Goal: Task Accomplishment & Management: Complete application form

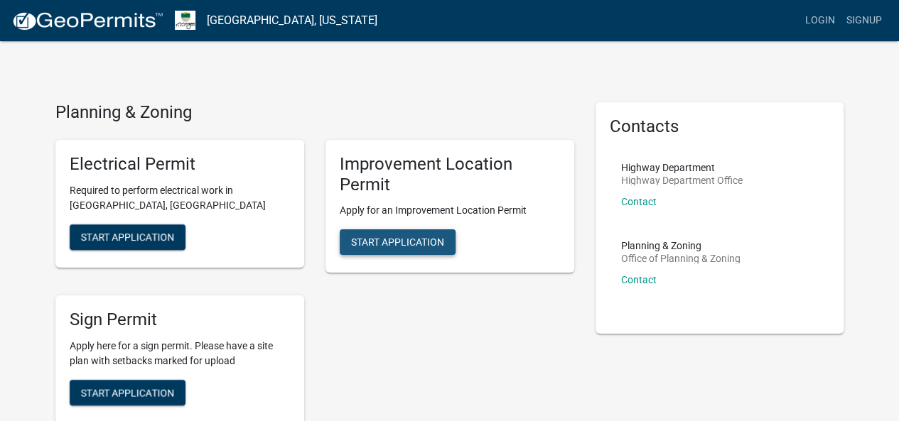
click at [402, 238] on span "Start Application" at bounding box center [397, 242] width 93 height 11
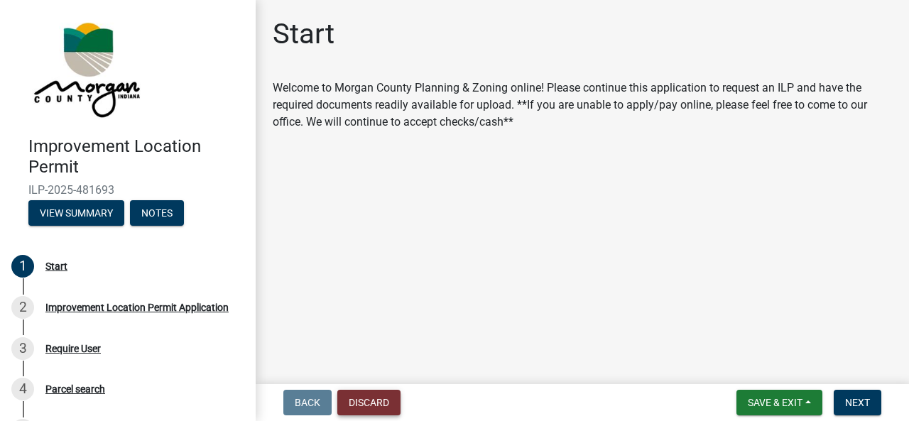
click at [381, 394] on button "Discard" at bounding box center [368, 403] width 63 height 26
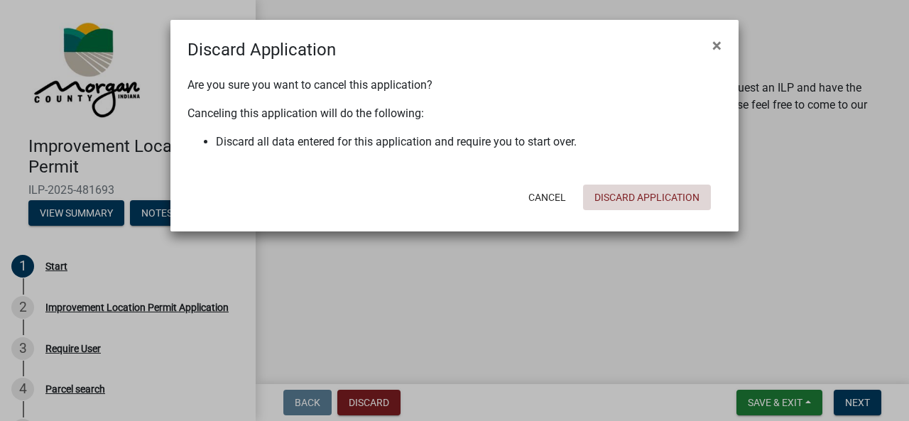
click at [621, 193] on button "Discard Application" at bounding box center [647, 198] width 128 height 26
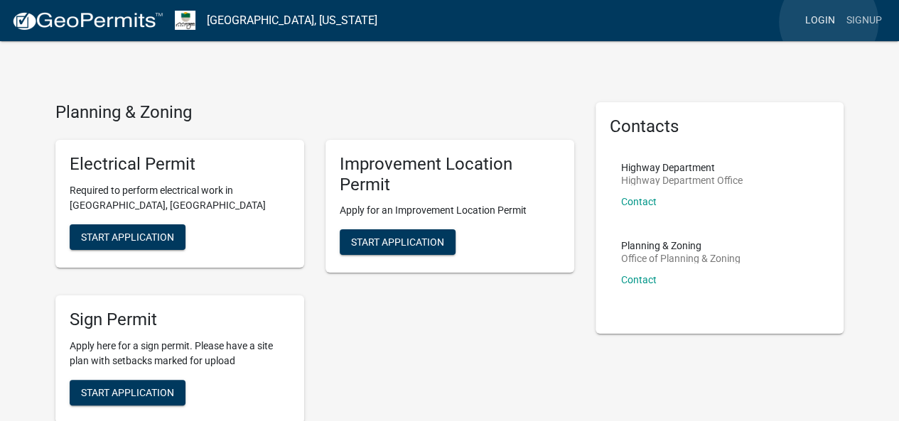
click at [827, 22] on link "Login" at bounding box center [819, 20] width 41 height 27
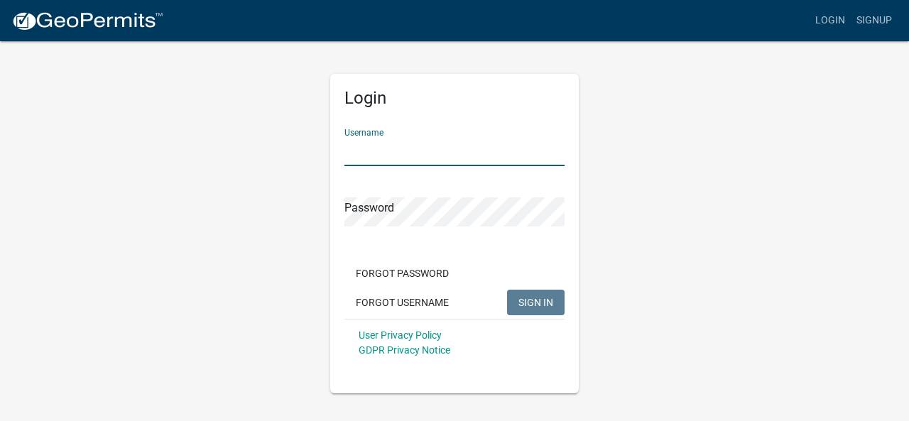
click at [439, 148] on input "Username" at bounding box center [455, 151] width 220 height 29
type input "megashirajun"
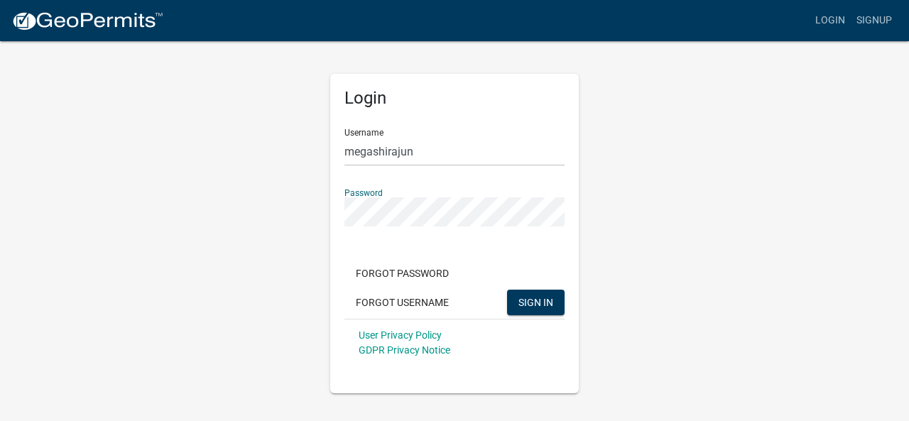
click at [507, 290] on button "SIGN IN" at bounding box center [536, 303] width 58 height 26
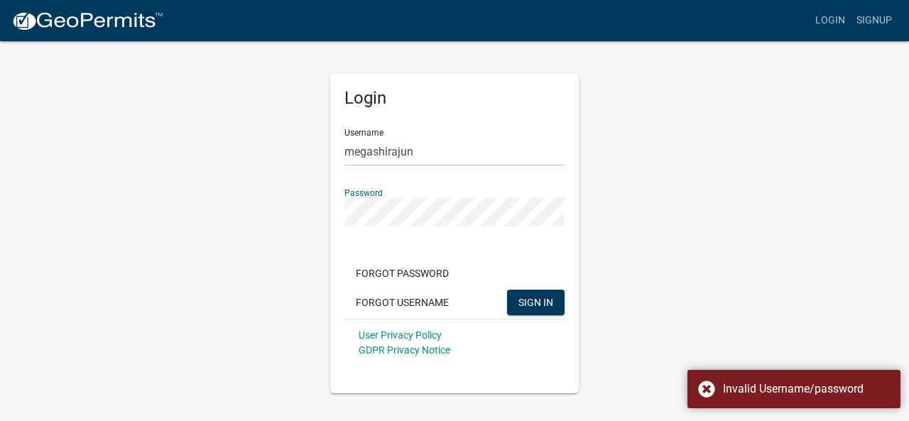
click at [259, 239] on div "Login Username megashirajun Password Forgot Password Forgot Username SIGN IN Us…" at bounding box center [455, 217] width 810 height 354
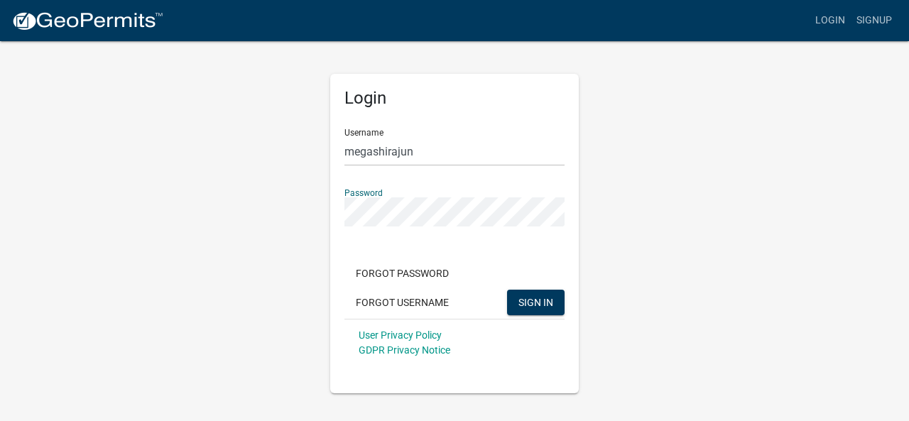
click at [507, 290] on button "SIGN IN" at bounding box center [536, 303] width 58 height 26
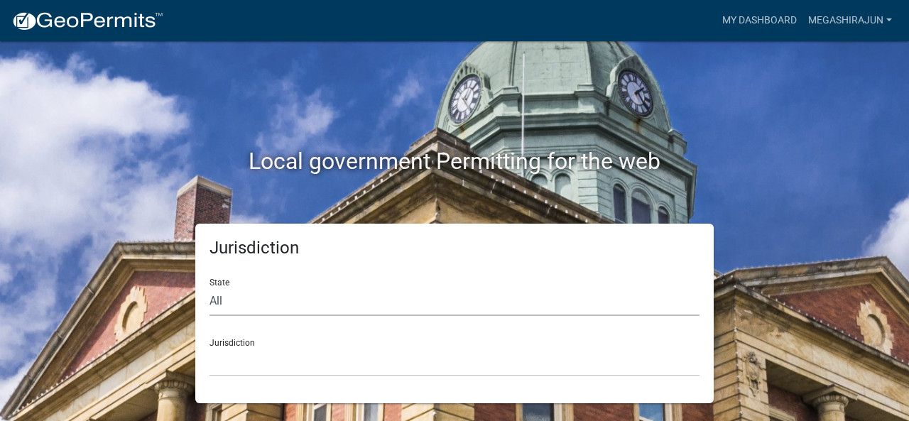
click at [230, 306] on select "All [US_STATE] [US_STATE] [US_STATE] [US_STATE] [US_STATE] [US_STATE] [US_STATE…" at bounding box center [455, 301] width 490 height 29
select select "[US_STATE]"
click at [210, 287] on select "All [US_STATE] [US_STATE] [US_STATE] [US_STATE] [US_STATE] [US_STATE] [US_STATE…" at bounding box center [455, 301] width 490 height 29
click at [247, 367] on select "City of [GEOGRAPHIC_DATA], [US_STATE] City of [GEOGRAPHIC_DATA], [US_STATE] Cit…" at bounding box center [455, 361] width 490 height 29
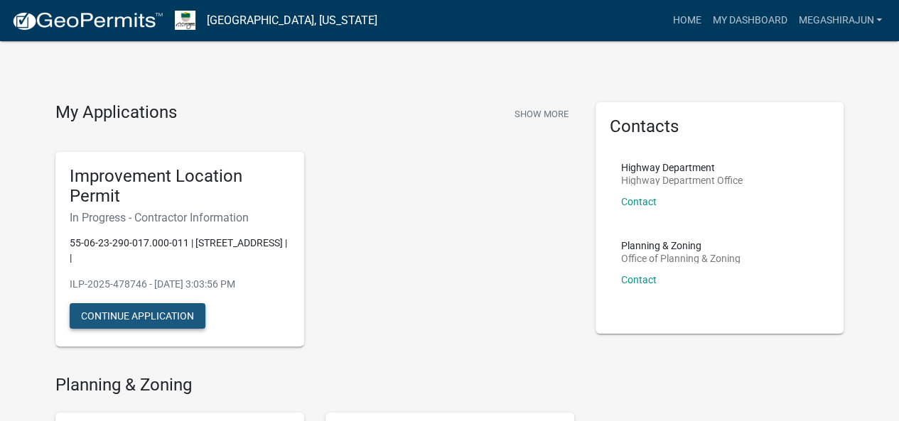
click at [144, 312] on button "Continue Application" at bounding box center [138, 316] width 136 height 26
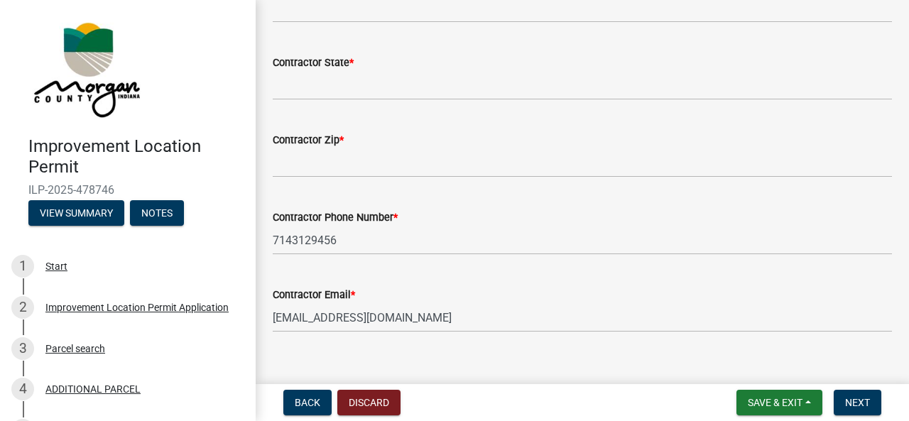
scroll to position [330, 0]
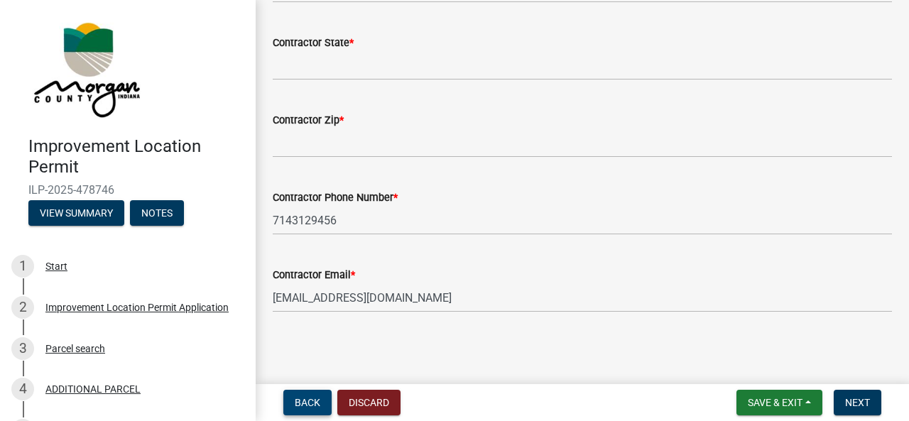
click at [321, 406] on button "Back" at bounding box center [307, 403] width 48 height 26
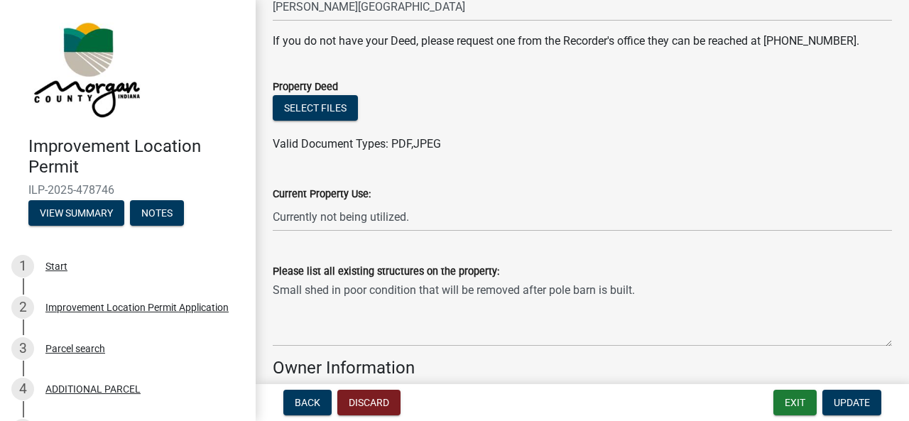
scroll to position [333, 0]
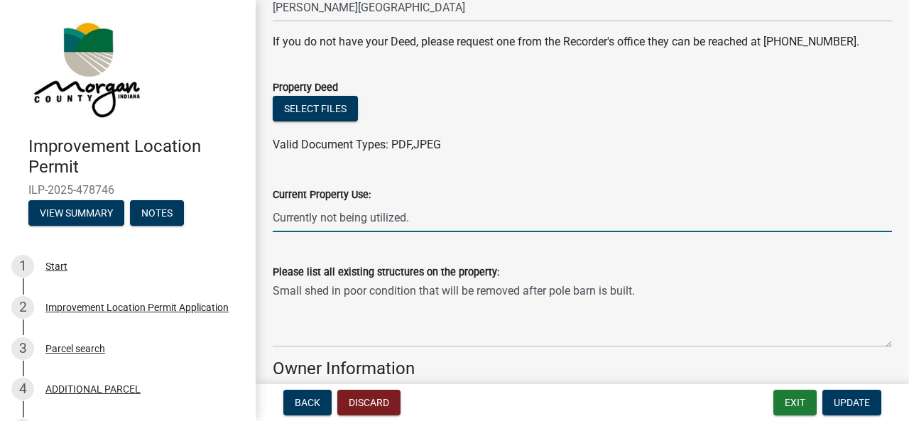
click at [443, 220] on input "Currently not being utilized." at bounding box center [583, 217] width 620 height 29
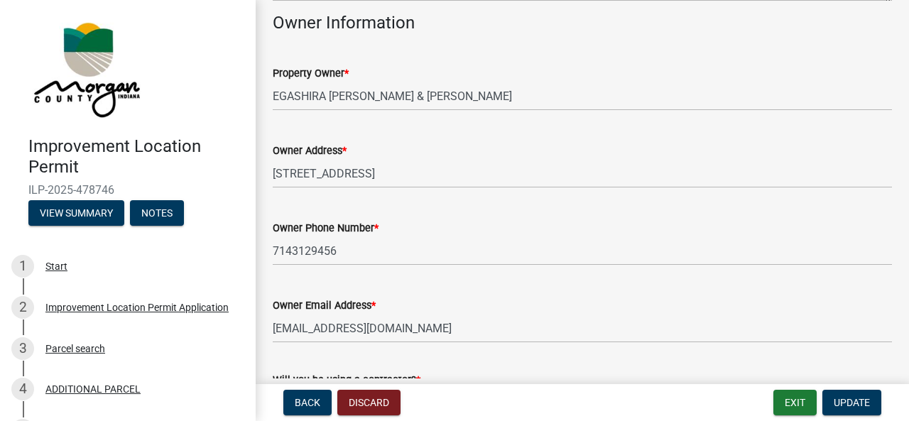
scroll to position [791, 0]
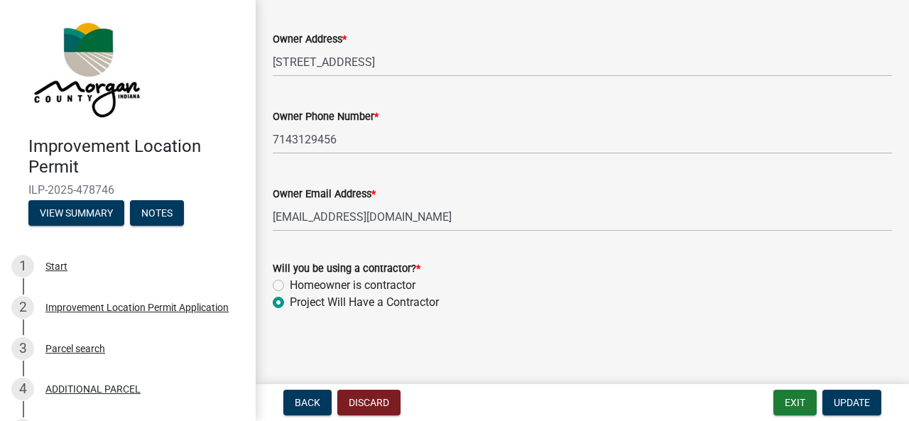
type input "Currently not used."
click at [362, 284] on label "Homeowner is contractor" at bounding box center [353, 285] width 126 height 17
click at [299, 284] on input "Homeowner is contractor" at bounding box center [294, 281] width 9 height 9
radio input "true"
click at [470, 359] on main "Application Information share Share Property Information Parcel ID 55-06-23-290…" at bounding box center [583, 189] width 654 height 379
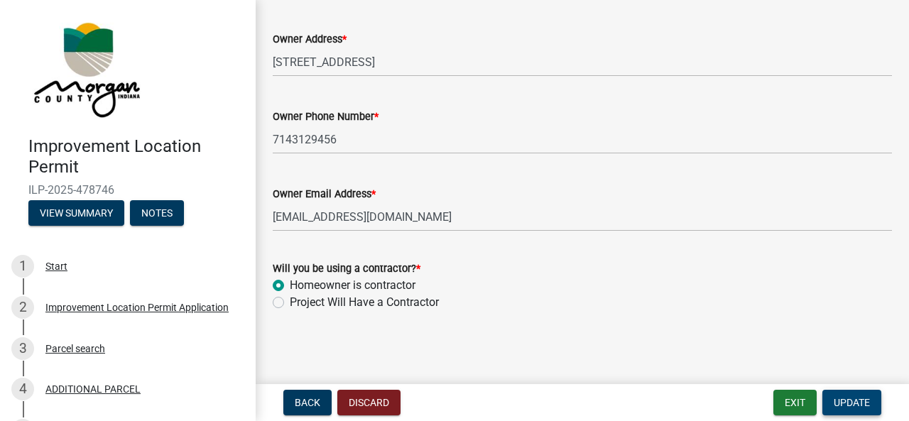
click at [834, 402] on span "Update" at bounding box center [852, 402] width 36 height 11
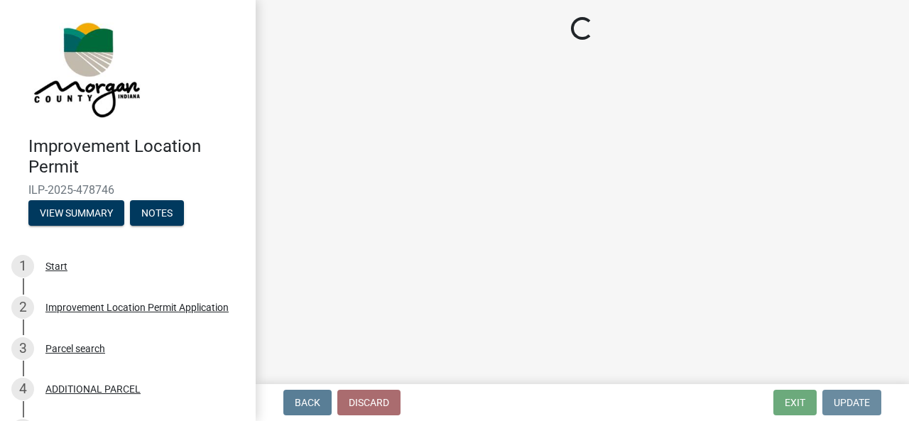
scroll to position [0, 0]
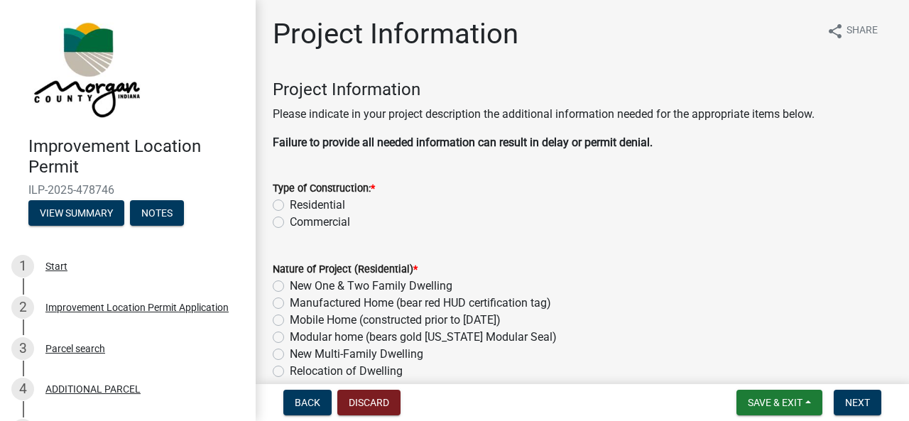
click at [290, 208] on label "Residential" at bounding box center [317, 205] width 55 height 17
click at [290, 206] on input "Residential" at bounding box center [294, 201] width 9 height 9
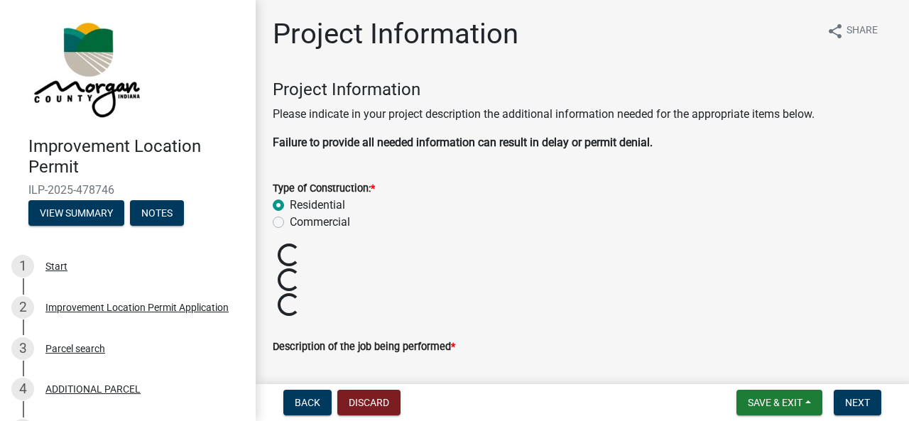
radio input "true"
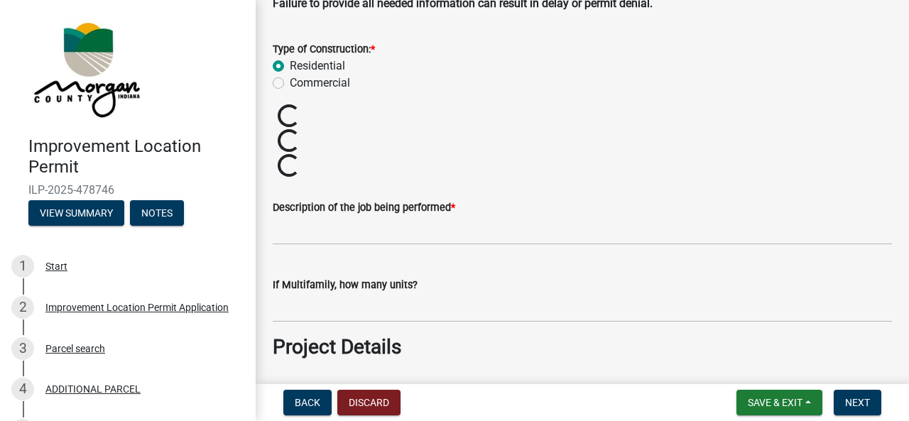
scroll to position [142, 0]
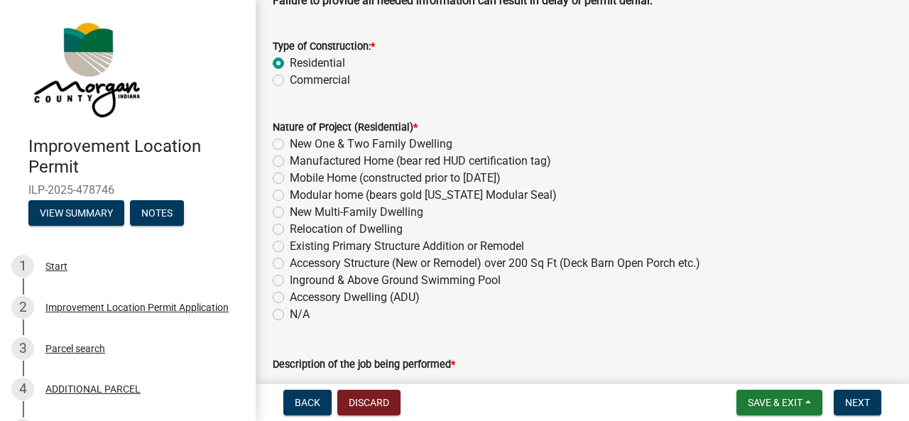
click at [365, 264] on label "Accessory Structure (New or Remodel) over 200 Sq Ft (Deck Barn Open Porch etc.)" at bounding box center [495, 263] width 411 height 17
click at [299, 264] on input "Accessory Structure (New or Remodel) over 200 Sq Ft (Deck Barn Open Porch etc.)" at bounding box center [294, 259] width 9 height 9
radio input "true"
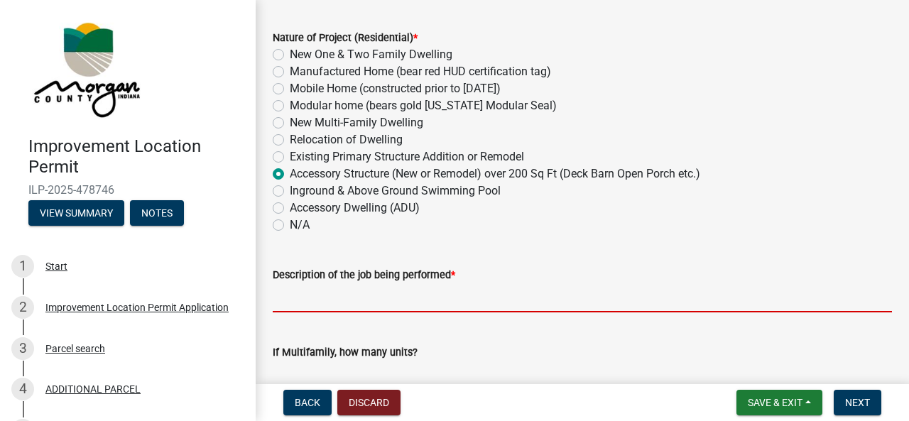
click at [377, 299] on input "Description of the job being performed *" at bounding box center [583, 297] width 620 height 29
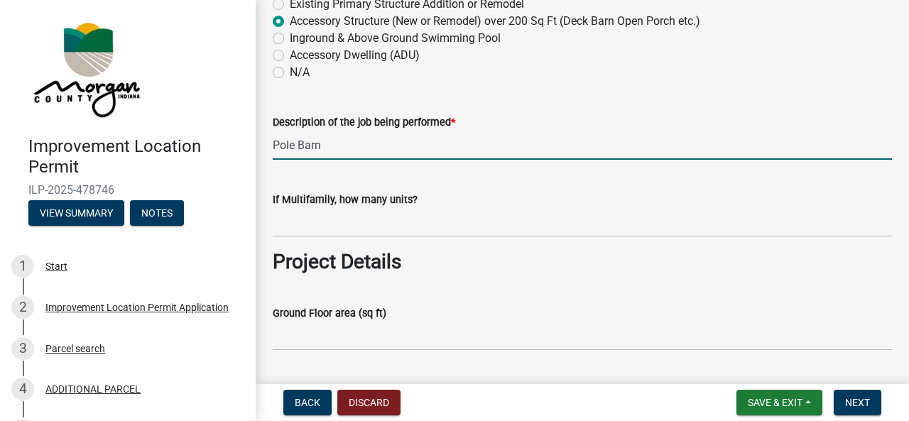
scroll to position [385, 0]
type input "Pole Barn"
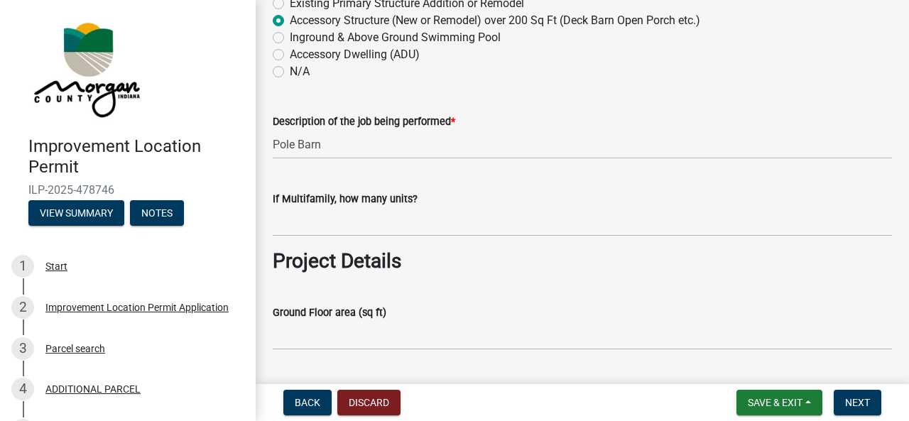
click at [384, 238] on wm-data-entity-input "If Multifamily, how many units?" at bounding box center [583, 210] width 620 height 79
click at [384, 237] on wm-data-entity-input "If Multifamily, how many units?" at bounding box center [583, 210] width 620 height 79
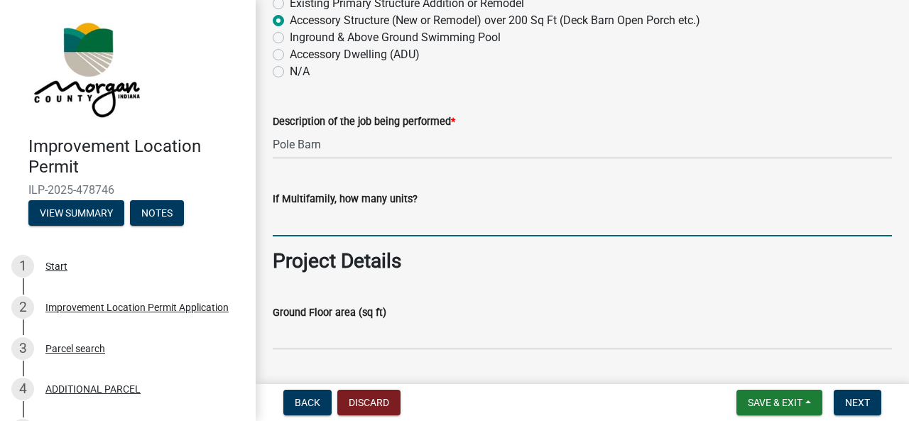
click at [385, 235] on input "text" at bounding box center [583, 221] width 620 height 29
type input "n"
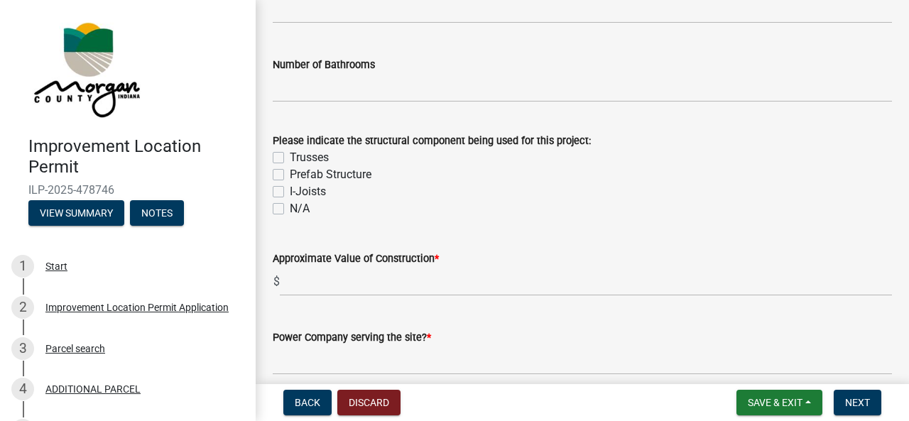
scroll to position [1311, 0]
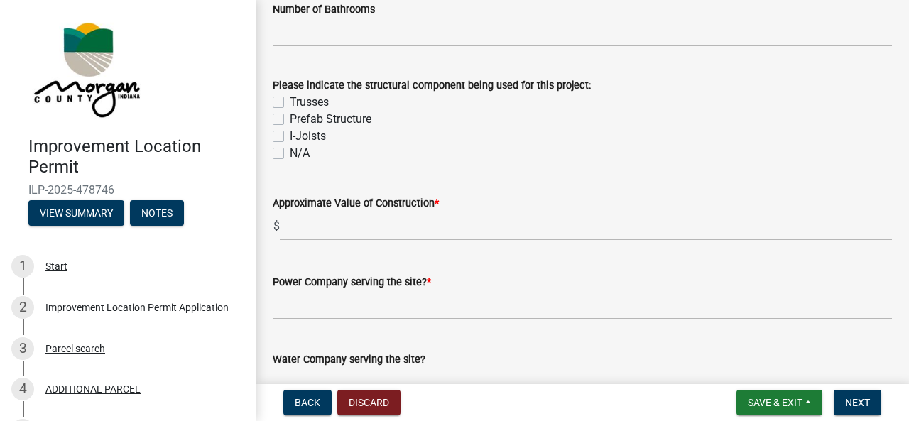
type input "0"
click at [290, 107] on label "Trusses" at bounding box center [309, 102] width 39 height 17
click at [290, 103] on input "Trusses" at bounding box center [294, 98] width 9 height 9
checkbox input "true"
checkbox input "false"
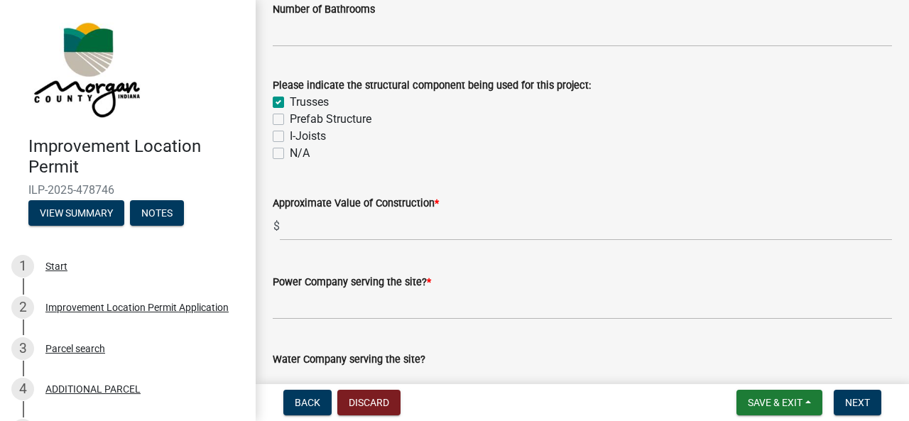
checkbox input "false"
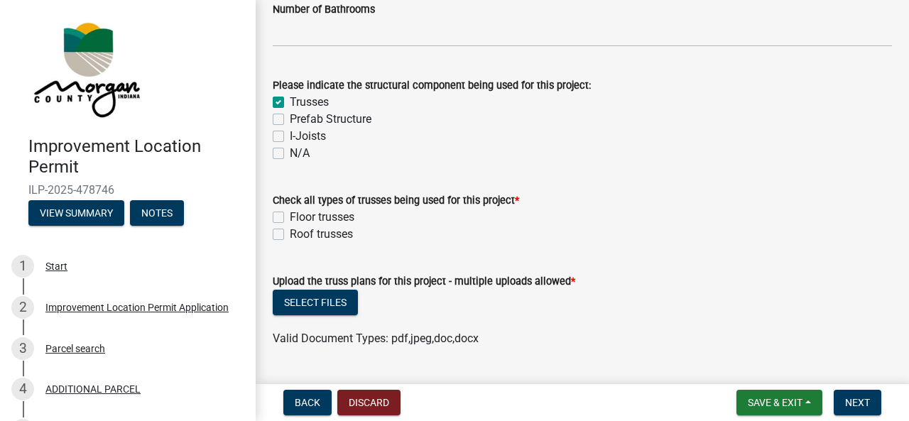
click at [290, 233] on label "Roof trusses" at bounding box center [321, 234] width 63 height 17
click at [290, 233] on input "Roof trusses" at bounding box center [294, 230] width 9 height 9
checkbox input "true"
checkbox input "false"
checkbox input "true"
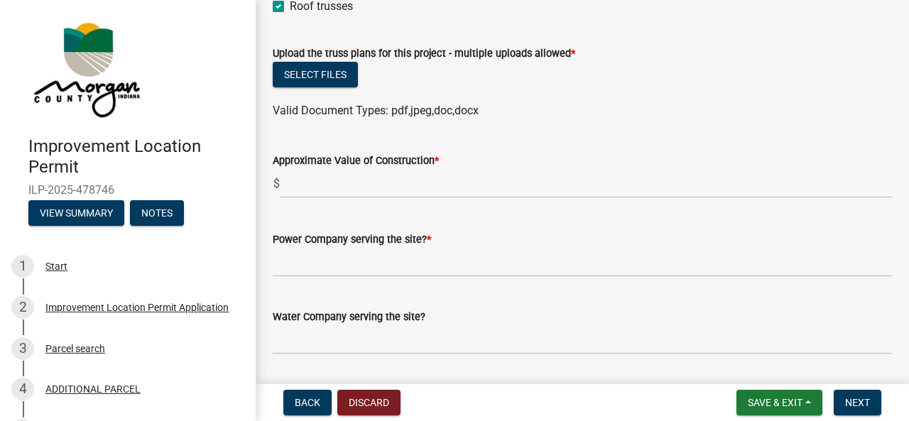
scroll to position [1651, 0]
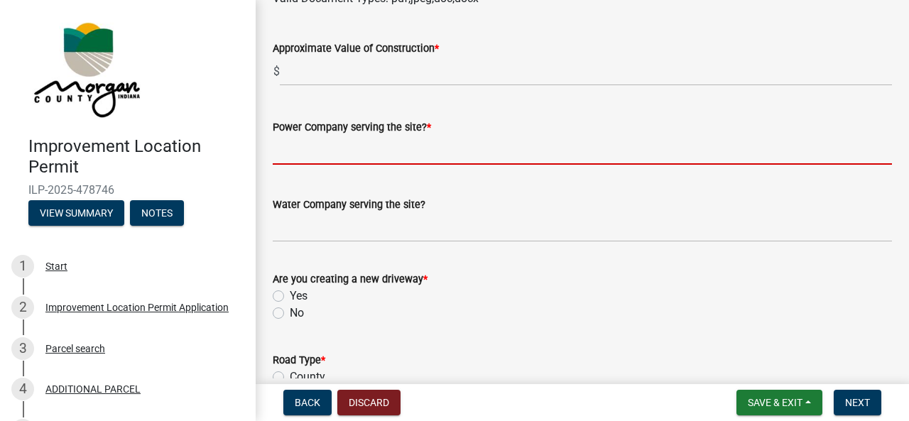
click at [494, 160] on input "Power Company serving the site? *" at bounding box center [583, 150] width 620 height 29
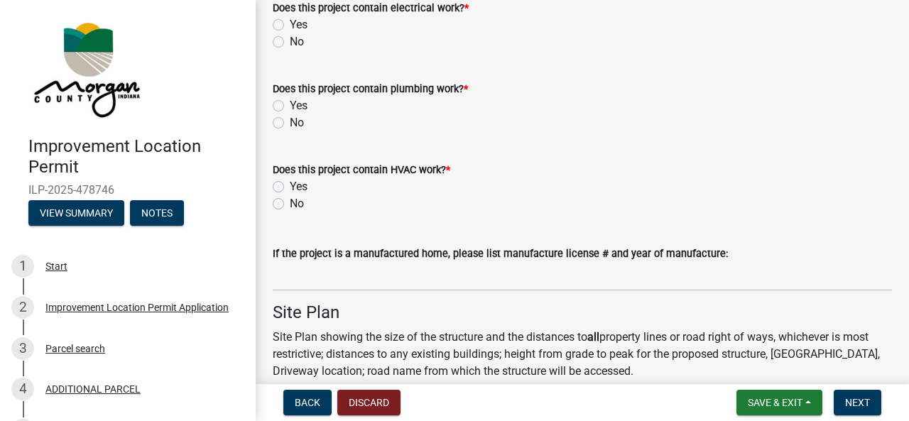
scroll to position [2158, 0]
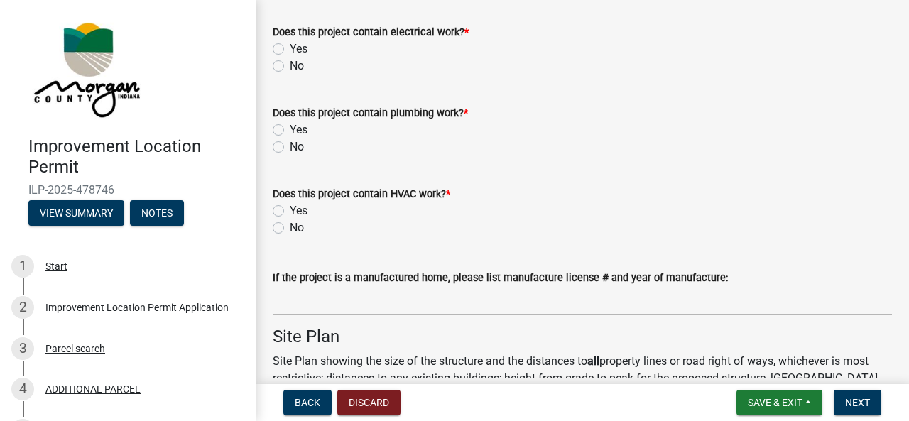
click at [290, 228] on label "No" at bounding box center [297, 228] width 14 height 17
click at [290, 228] on input "No" at bounding box center [294, 224] width 9 height 9
radio input "true"
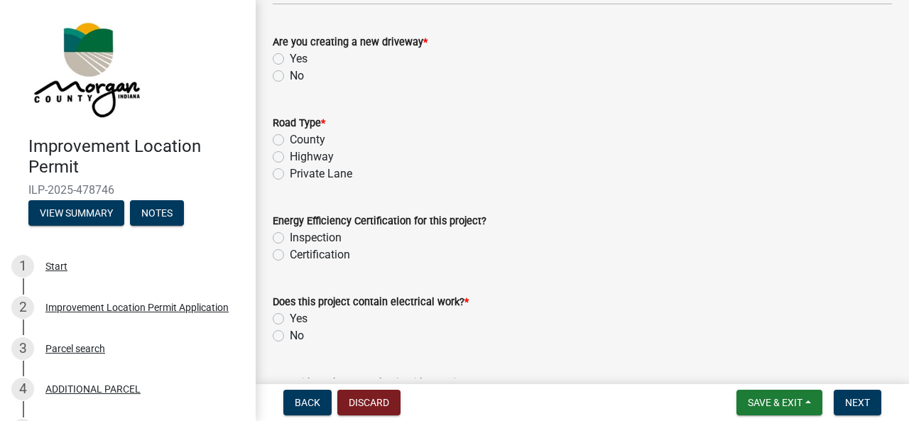
scroll to position [1901, 0]
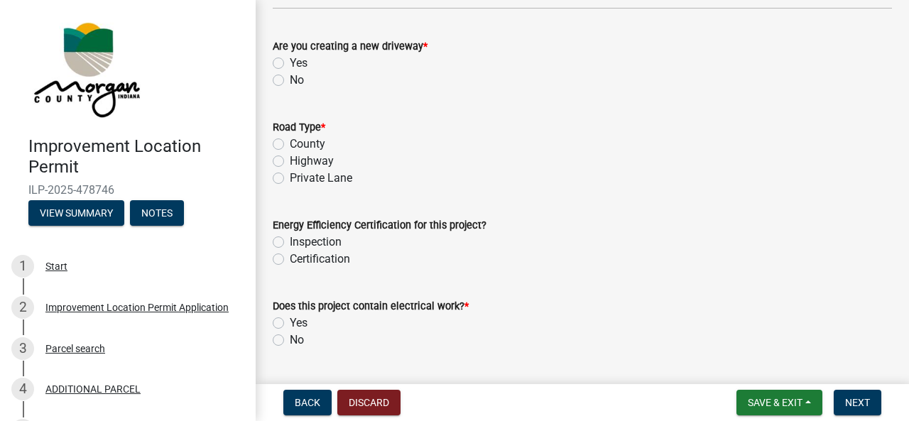
click at [290, 63] on label "Yes" at bounding box center [299, 63] width 18 height 17
click at [290, 63] on input "Yes" at bounding box center [294, 59] width 9 height 9
radio input "true"
click at [290, 148] on label "County" at bounding box center [308, 144] width 36 height 17
click at [290, 145] on input "County" at bounding box center [294, 140] width 9 height 9
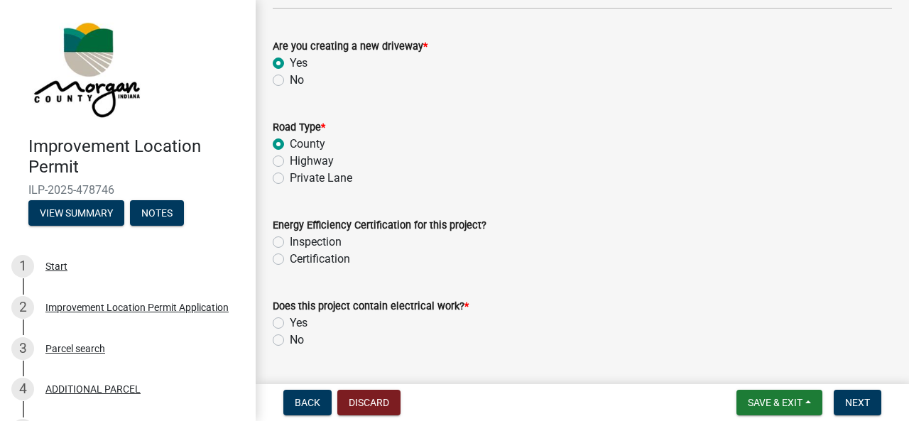
radio input "true"
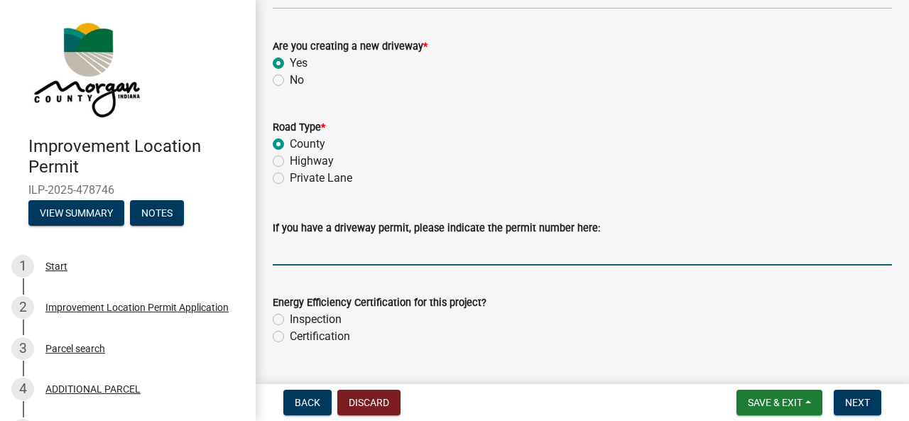
click at [455, 261] on input "If you have a driveway permit, please indicate the permit number here:" at bounding box center [583, 251] width 620 height 29
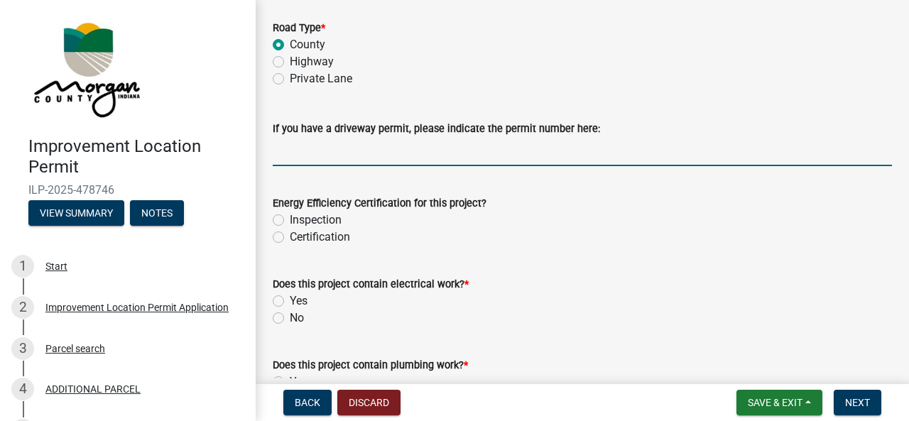
scroll to position [2001, 0]
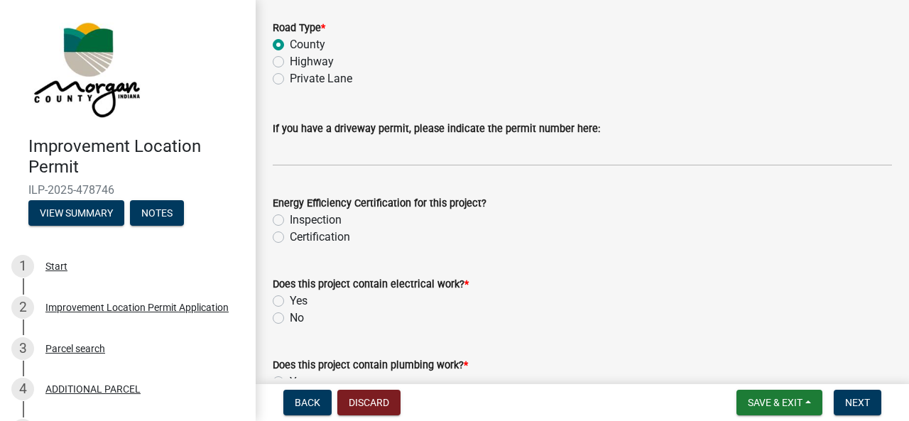
drag, startPoint x: 296, startPoint y: 199, endPoint x: 487, endPoint y: 208, distance: 191.3
click at [487, 208] on div "Energy Efficiency Certification for this project?" at bounding box center [583, 203] width 620 height 17
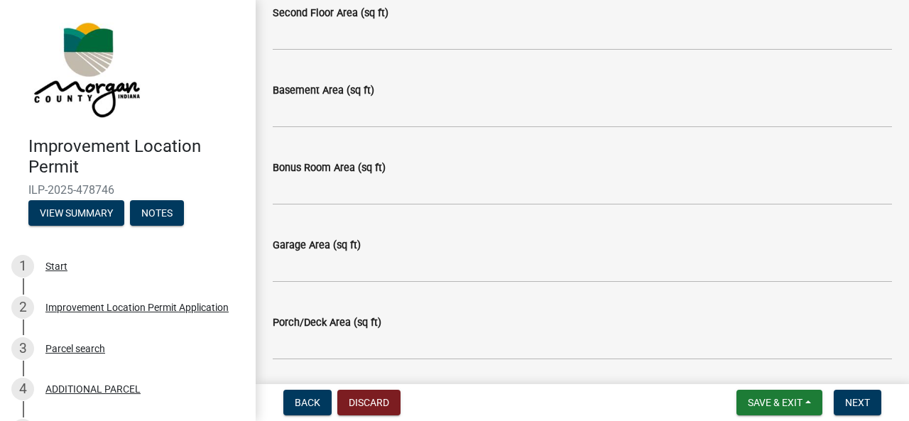
scroll to position [757, 0]
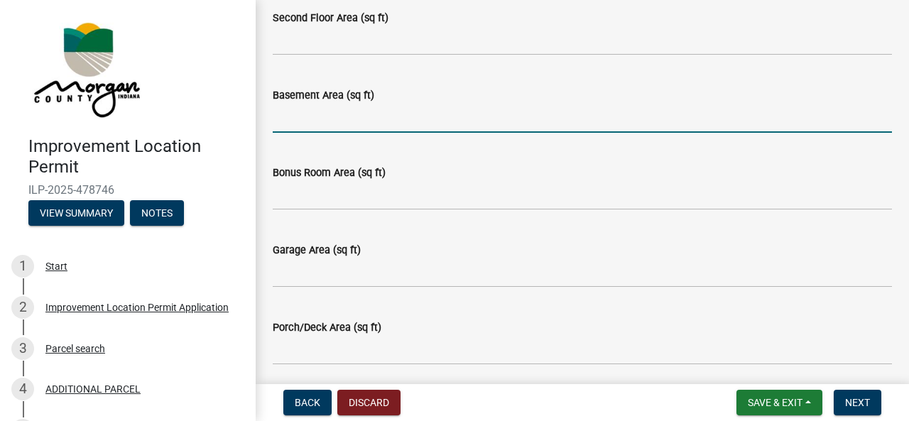
click at [356, 126] on input "Basement Area (sq ft)" at bounding box center [583, 118] width 620 height 29
type input "0"
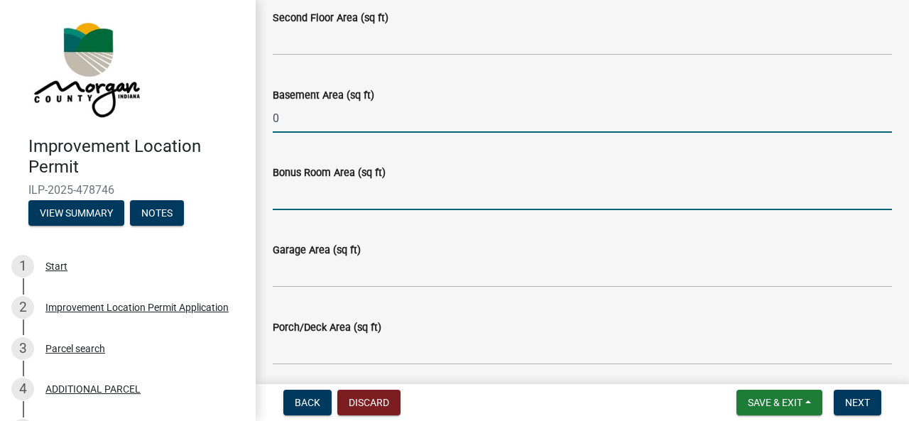
click at [355, 203] on input "Bonus Room Area (sq ft)" at bounding box center [583, 195] width 620 height 29
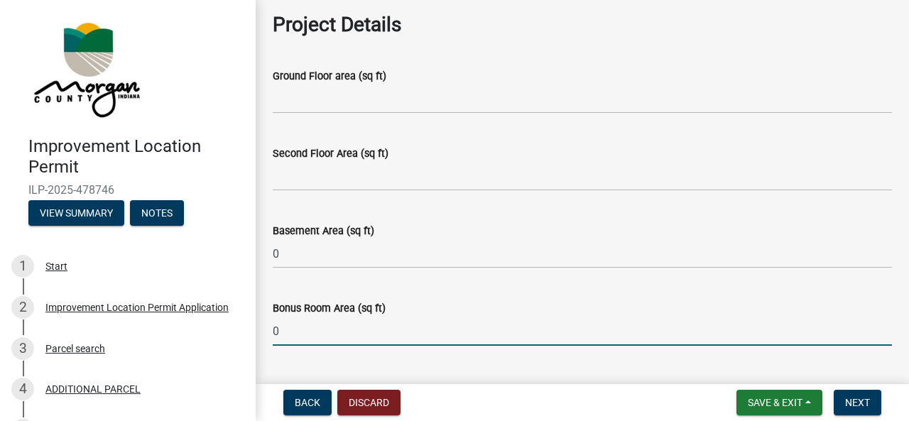
scroll to position [612, 0]
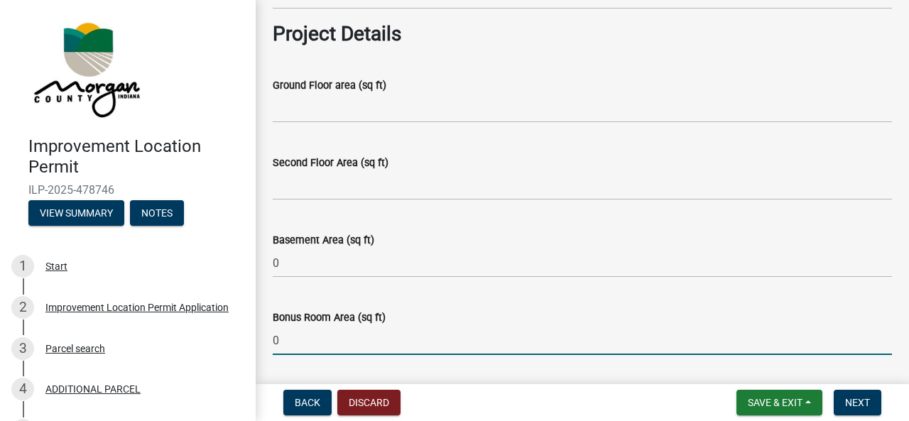
type input "0"
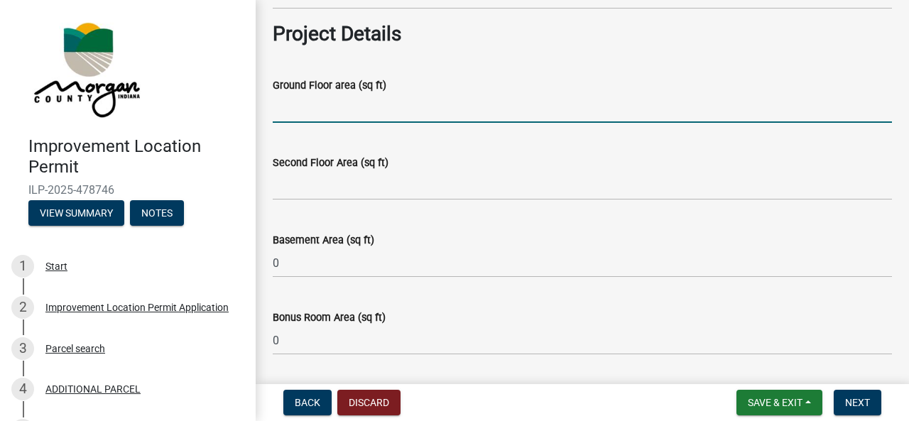
click at [372, 114] on input "Ground Floor area (sq ft)" at bounding box center [583, 108] width 620 height 29
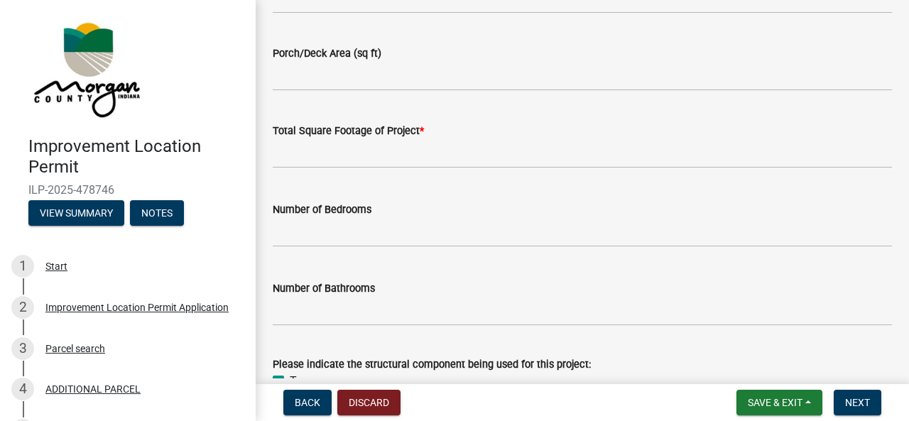
scroll to position [1045, 0]
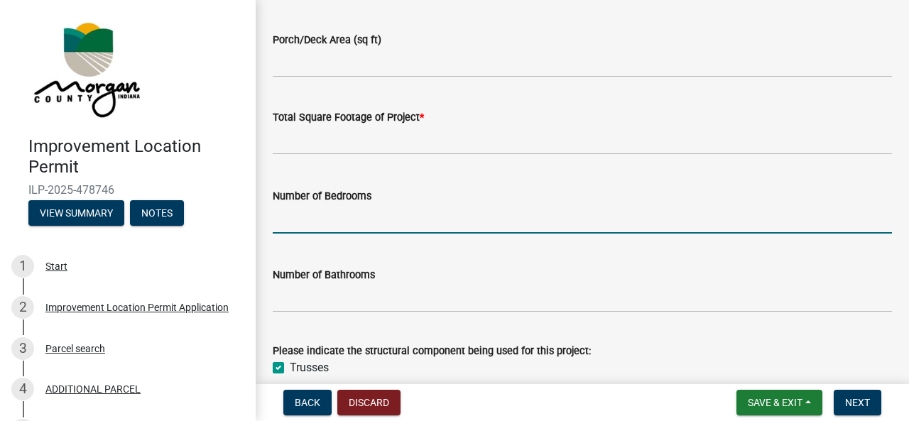
drag, startPoint x: 400, startPoint y: 202, endPoint x: 352, endPoint y: 215, distance: 49.1
click at [352, 215] on input "text" at bounding box center [583, 219] width 620 height 29
type input "0"
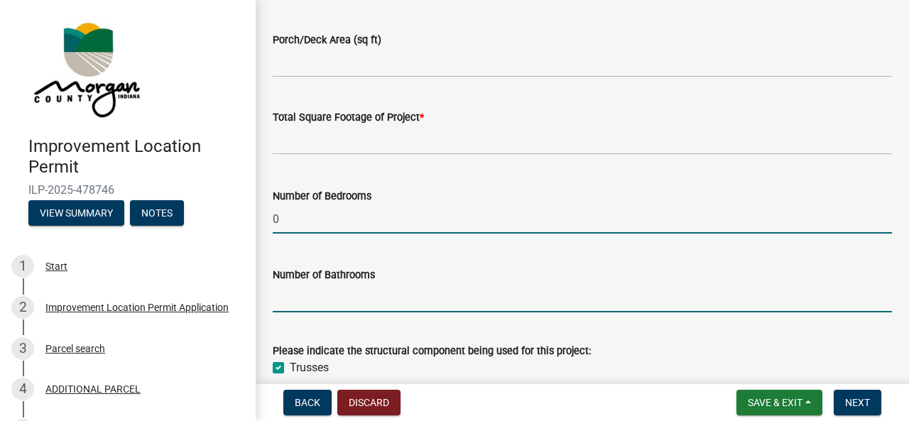
click at [345, 306] on input "text" at bounding box center [583, 297] width 620 height 29
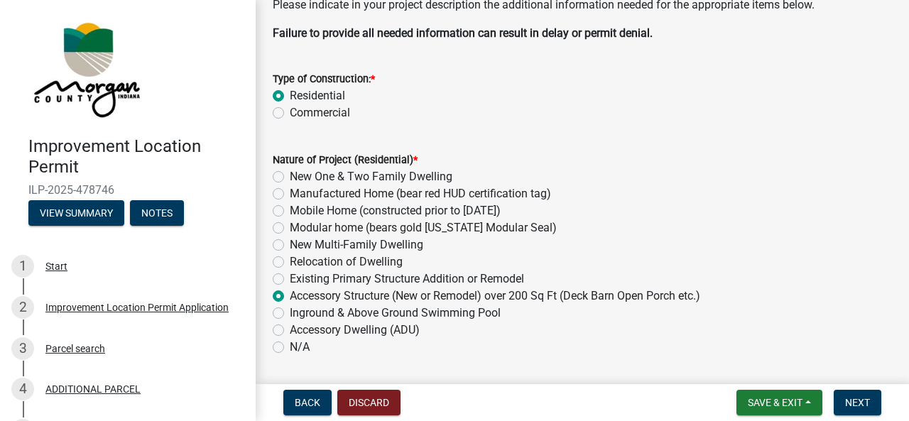
scroll to position [114, 0]
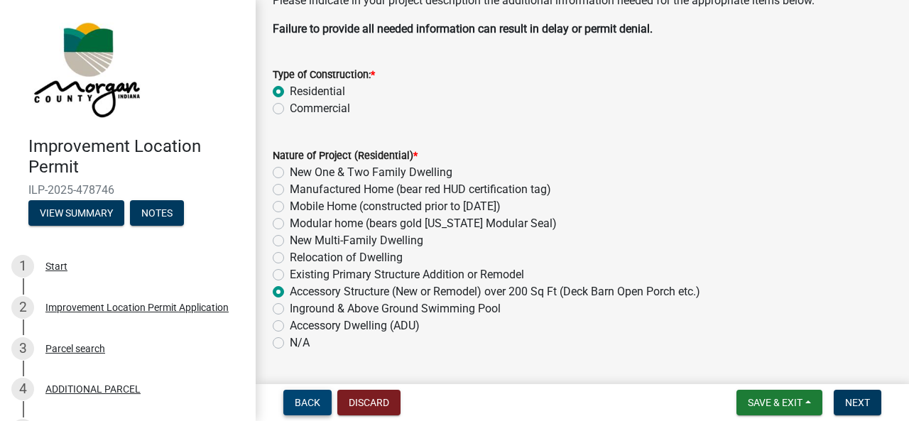
type input "0"
click at [310, 406] on span "Back" at bounding box center [308, 402] width 26 height 11
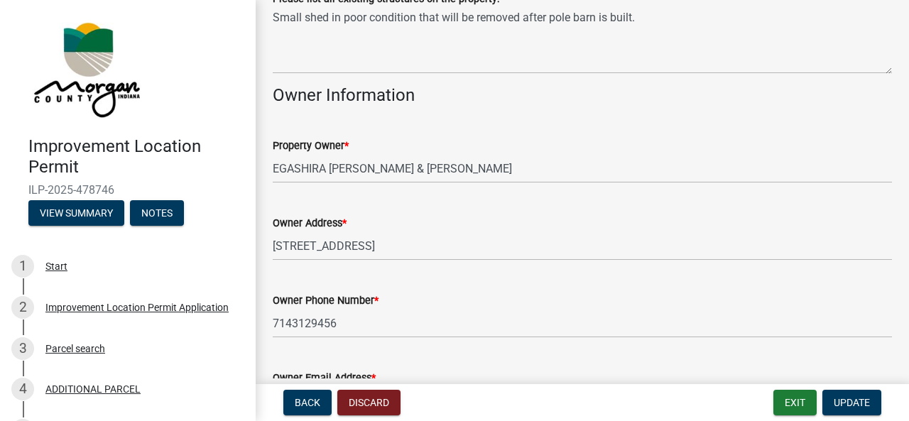
scroll to position [791, 0]
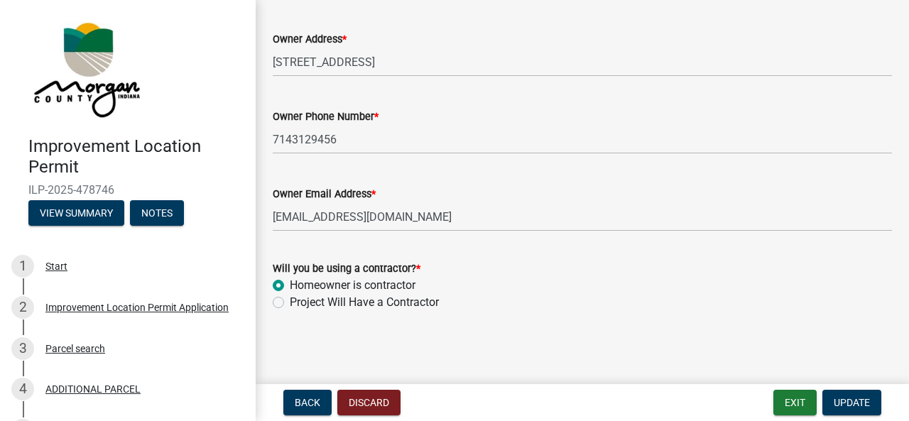
click at [290, 301] on label "Project Will Have a Contractor" at bounding box center [364, 302] width 149 height 17
click at [290, 301] on input "Project Will Have a Contractor" at bounding box center [294, 298] width 9 height 9
radio input "true"
click at [845, 404] on span "Update" at bounding box center [852, 402] width 36 height 11
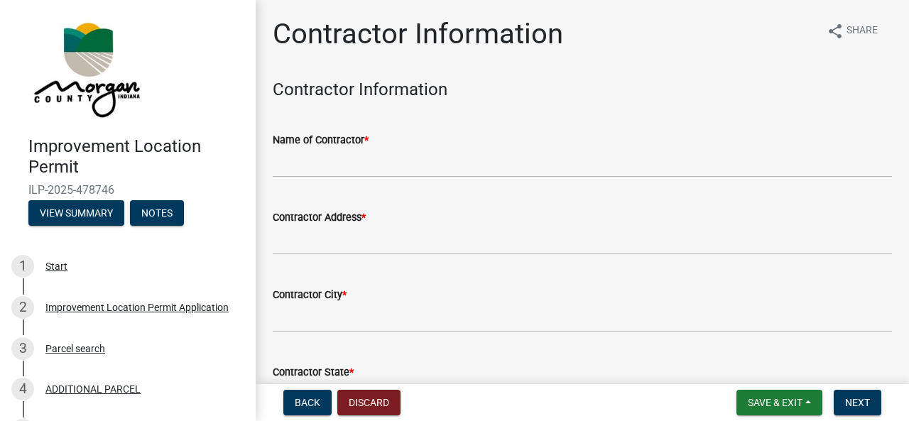
scroll to position [77, 0]
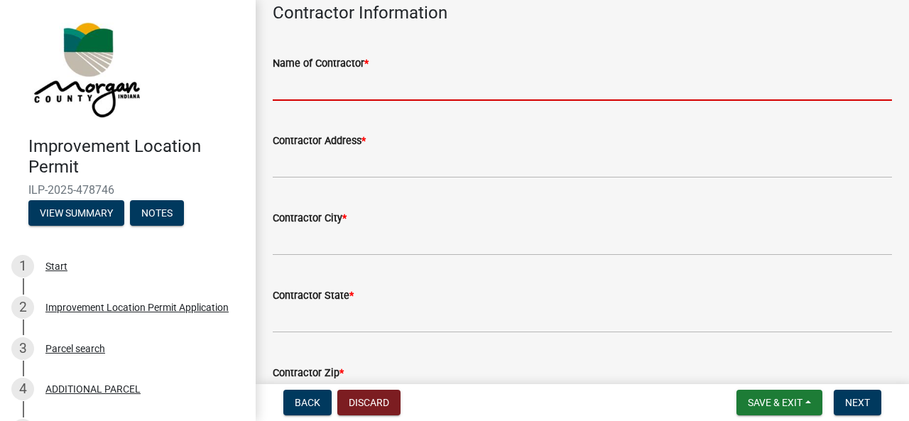
click at [349, 87] on input "Name of Contractor *" at bounding box center [583, 86] width 620 height 29
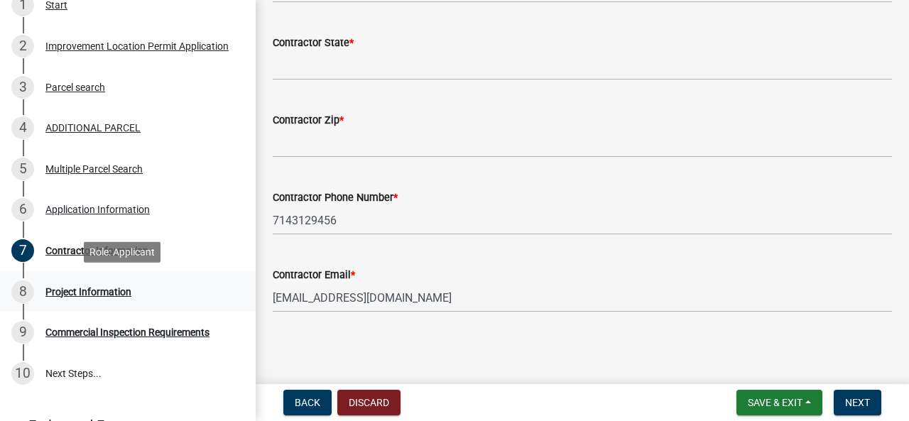
scroll to position [347, 0]
click at [92, 289] on div "Project Information" at bounding box center [88, 292] width 86 height 10
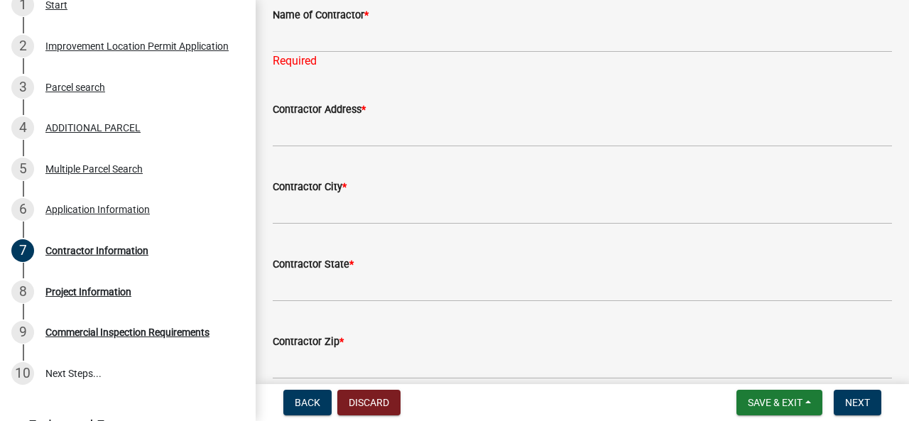
scroll to position [124, 0]
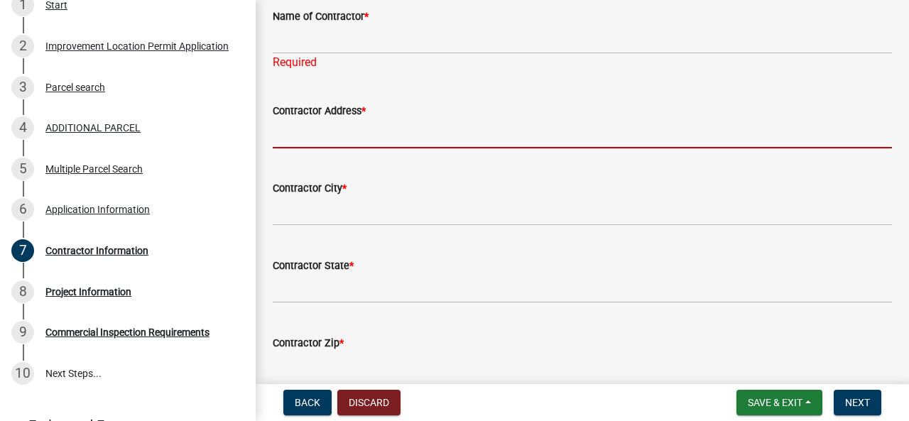
click at [344, 126] on input "Contractor Address *" at bounding box center [583, 133] width 620 height 29
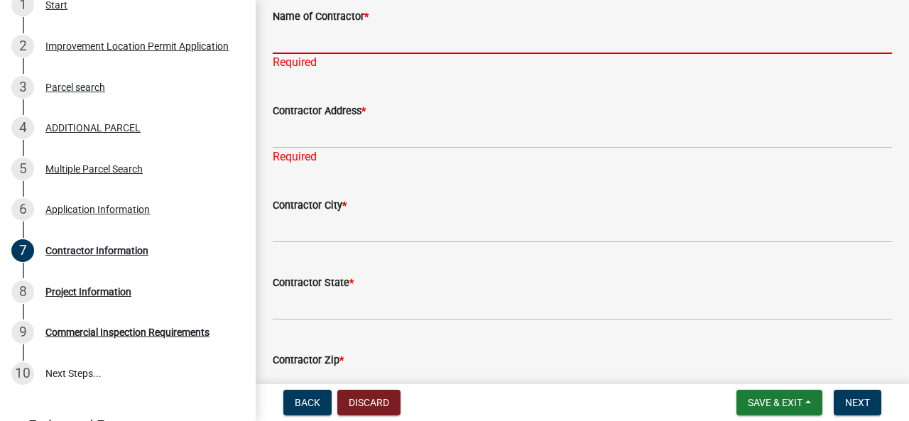
click at [359, 33] on input "Name of Contractor *" at bounding box center [583, 39] width 620 height 29
click at [107, 296] on div "Project Information" at bounding box center [88, 292] width 86 height 10
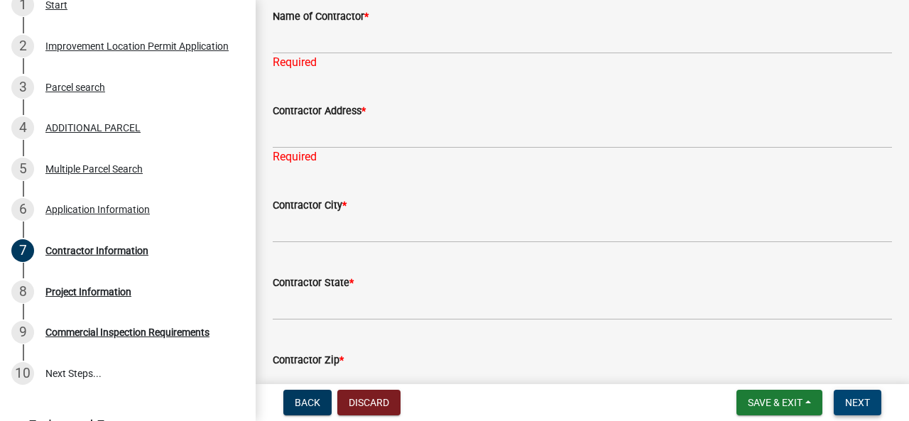
click at [841, 394] on button "Next" at bounding box center [858, 403] width 48 height 26
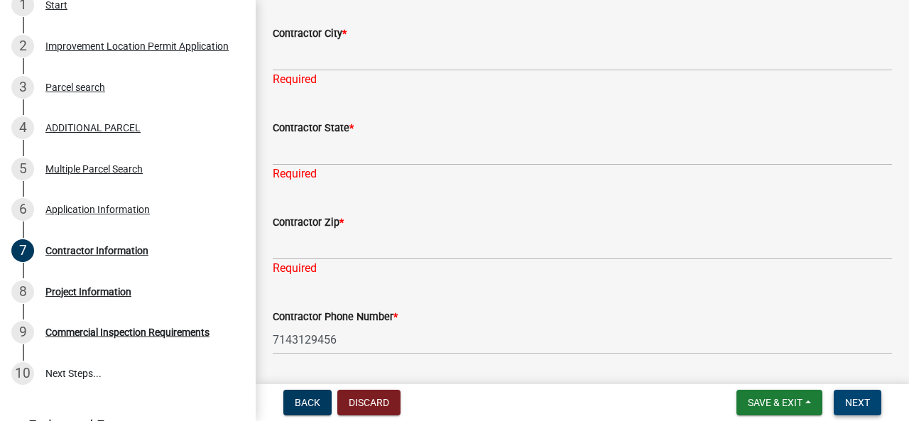
scroll to position [415, 0]
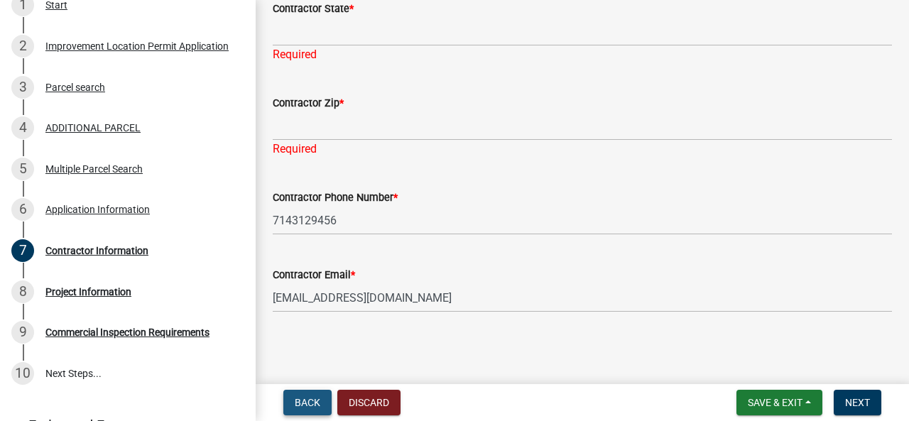
click at [304, 405] on span "Back" at bounding box center [308, 402] width 26 height 11
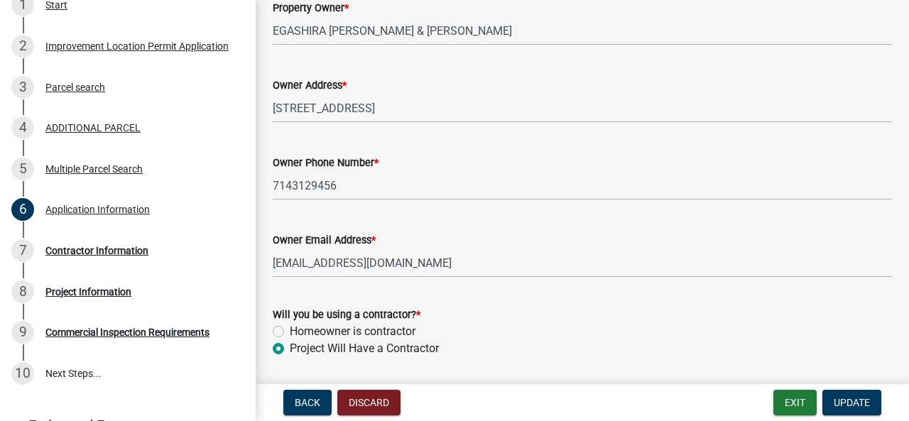
scroll to position [791, 0]
